Goal: Transaction & Acquisition: Purchase product/service

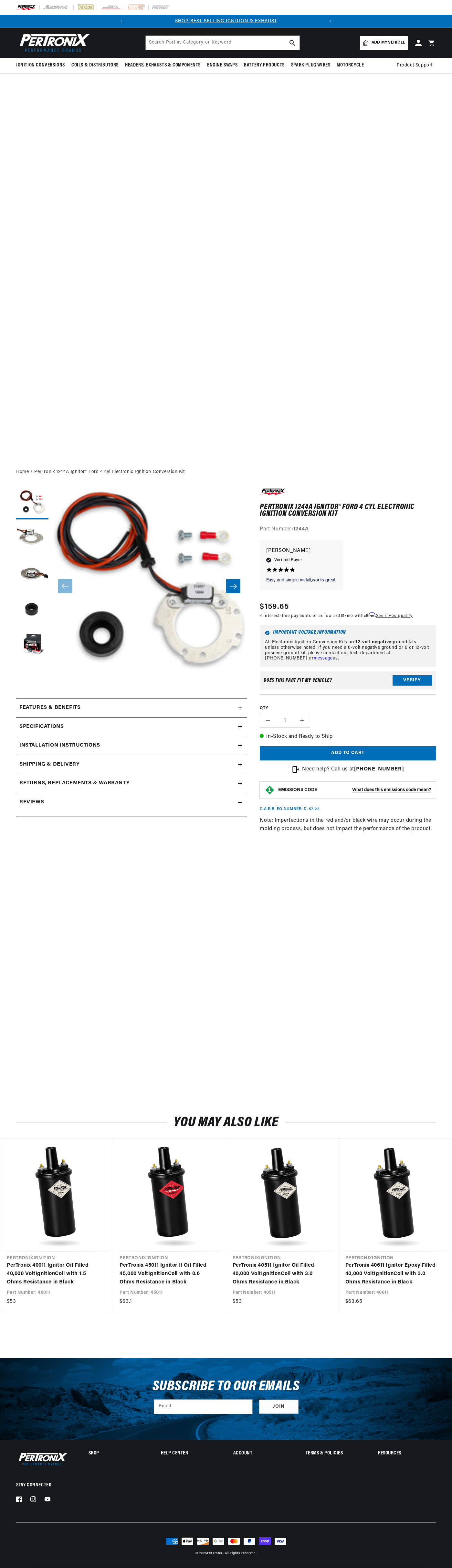
scroll to position [0, 196]
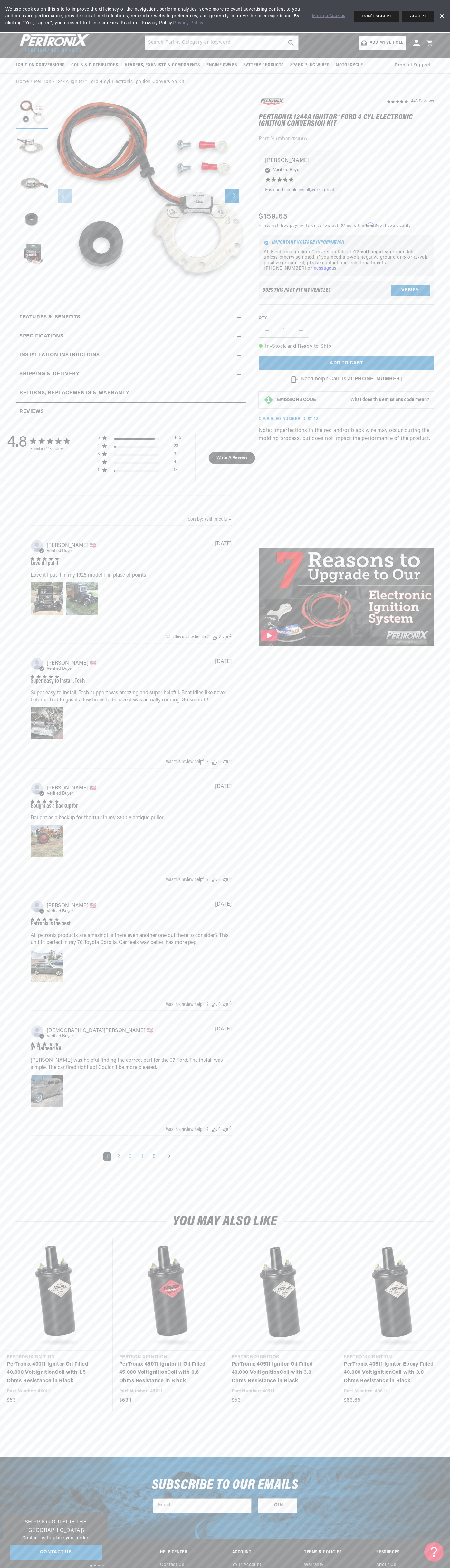
click at [385, 22] on button "DON'T ACCEPT" at bounding box center [376, 16] width 46 height 12
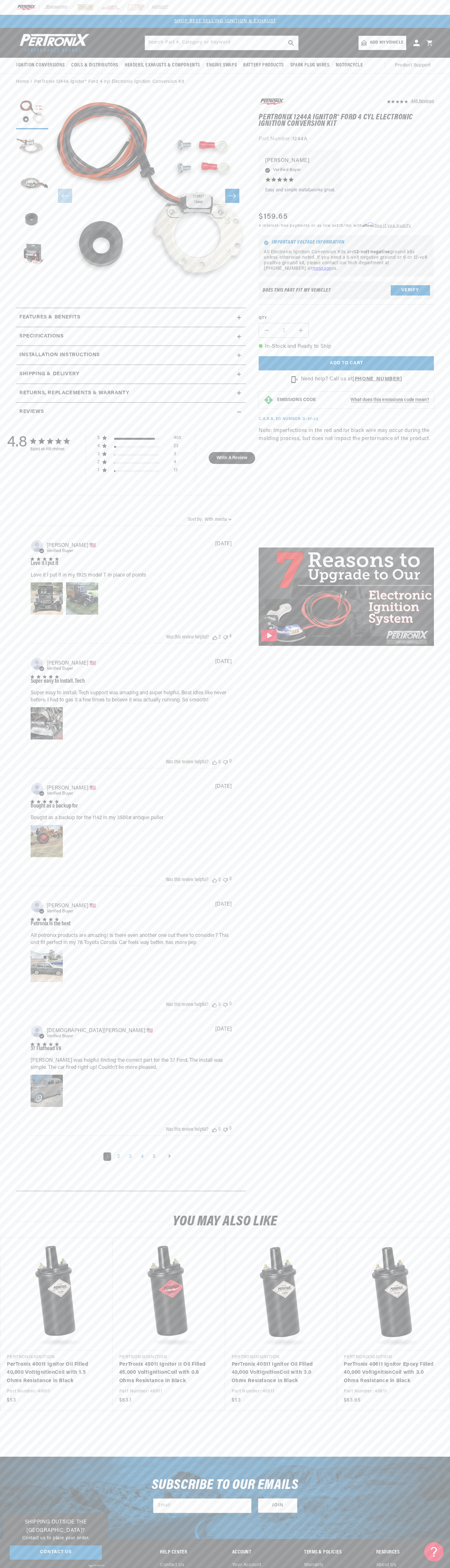
click at [420, 1531] on div "Subscribe to our emails Email Join" at bounding box center [225, 1497] width 450 height 82
click at [345, 1567] on html "Skip to content Your cart Your cart is empty Get the right parts the first time…" at bounding box center [225, 784] width 450 height 1568
click at [30, 919] on icon "5 star rating out of 5 stars" at bounding box center [32, 919] width 4 height 4
